Goal: Transaction & Acquisition: Purchase product/service

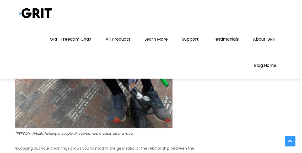
scroll to position [1169, 0]
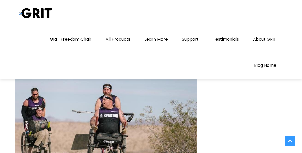
scroll to position [1998, 0]
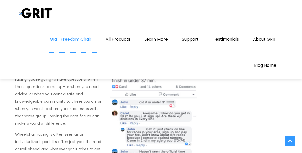
click at [63, 40] on link "GRIT Freedom Chair" at bounding box center [70, 39] width 55 height 26
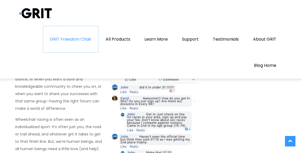
scroll to position [2183, 0]
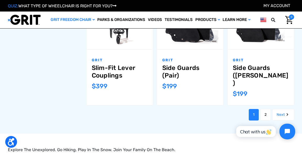
scroll to position [513, 0]
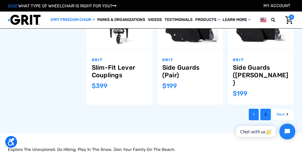
click at [266, 109] on link "2" at bounding box center [265, 115] width 10 height 12
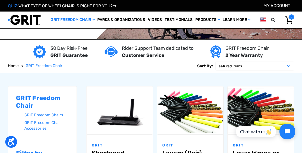
scroll to position [11, 0]
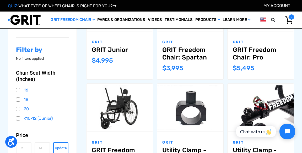
scroll to position [115, 0]
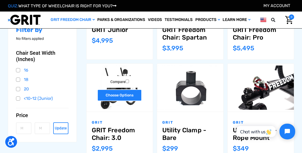
click at [134, 92] on link "Choose Options" at bounding box center [119, 95] width 45 height 12
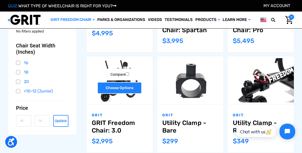
scroll to position [151, 0]
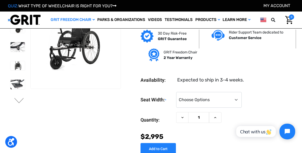
scroll to position [20, 0]
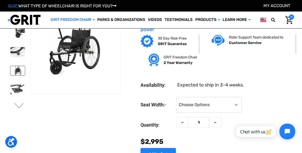
click at [13, 68] on img at bounding box center [17, 71] width 14 height 10
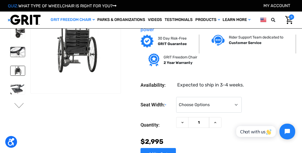
click at [15, 53] on img at bounding box center [17, 52] width 14 height 10
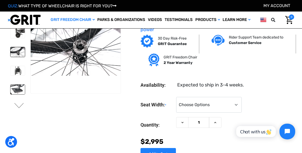
click at [16, 89] on img at bounding box center [17, 90] width 14 height 10
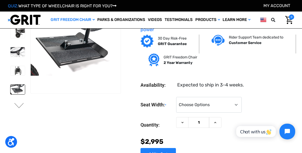
scroll to position [0, 0]
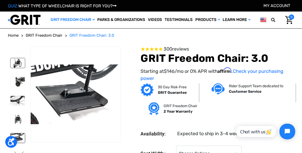
click at [19, 61] on img at bounding box center [17, 63] width 14 height 10
